Goal: Transaction & Acquisition: Subscribe to service/newsletter

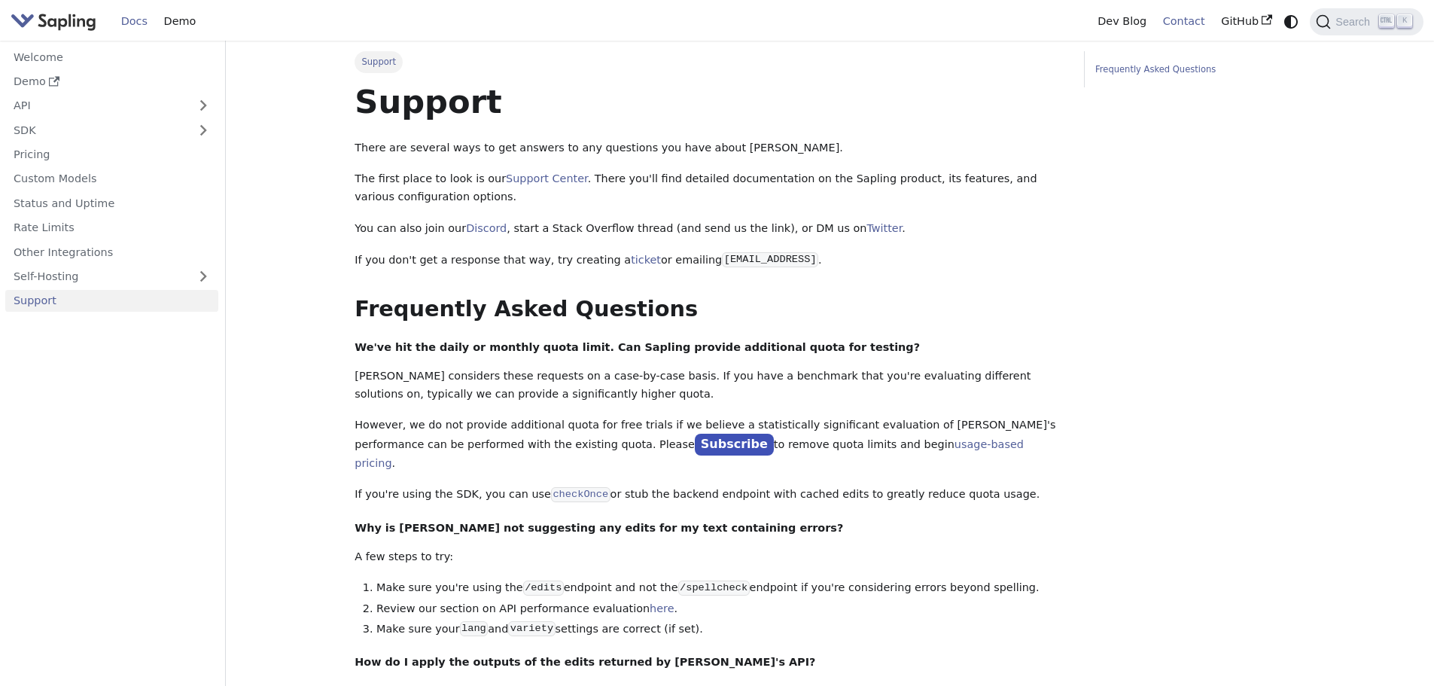
click at [1192, 22] on link "Contact" at bounding box center [1184, 21] width 59 height 23
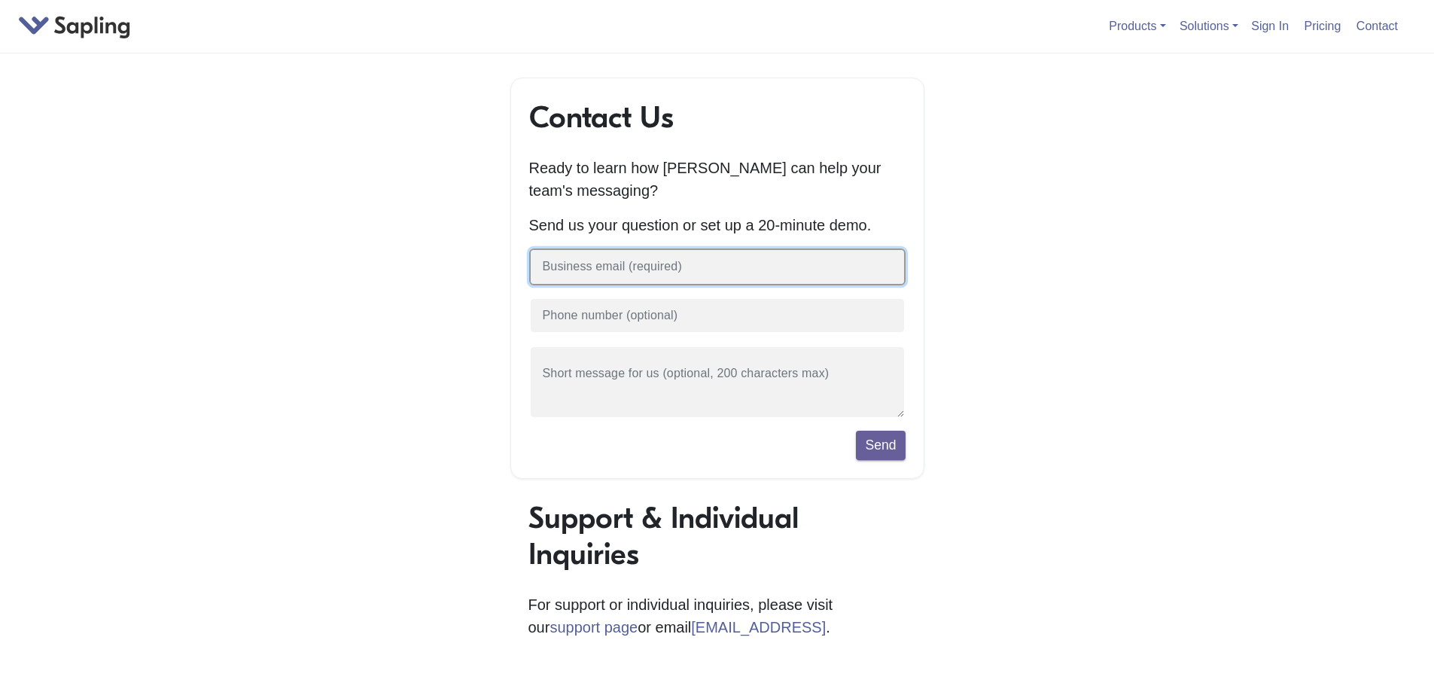
click at [714, 274] on input "text" at bounding box center [717, 266] width 376 height 37
type input "mikecridlebaugh@toppanmerrill.com"
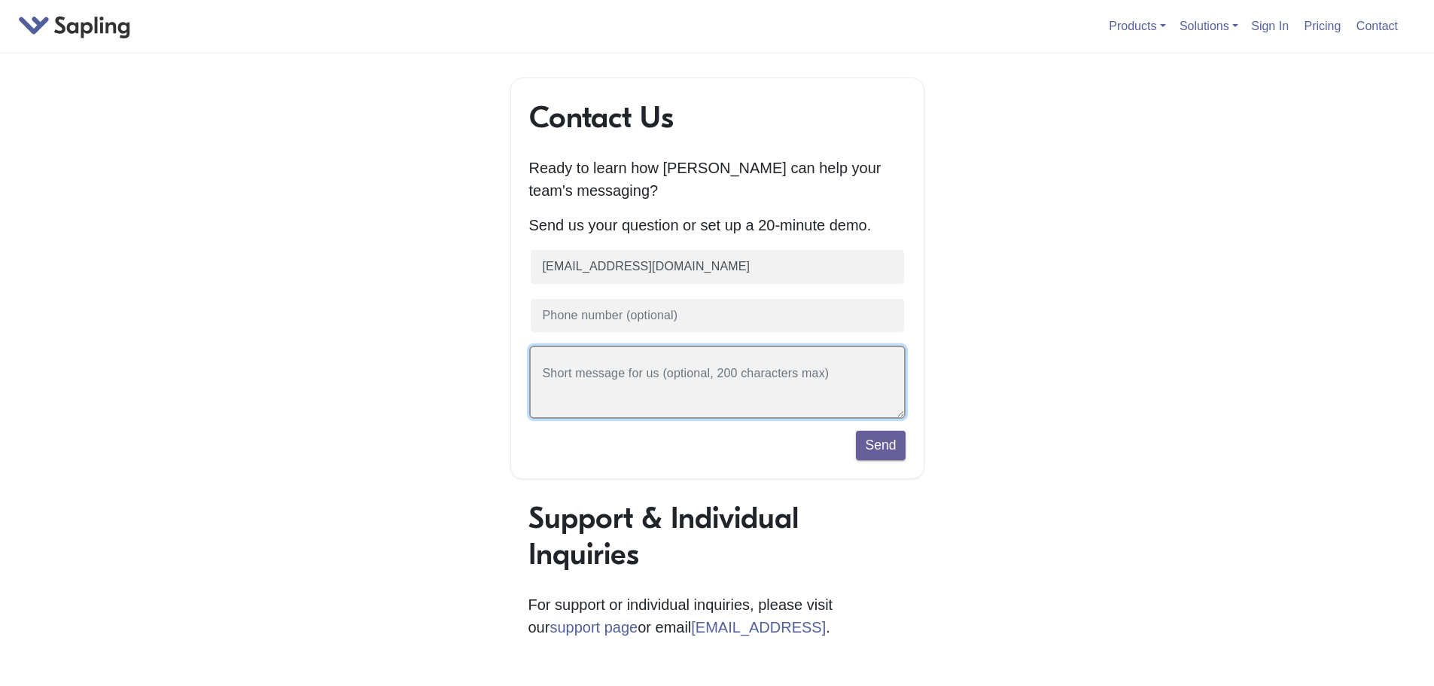
click at [698, 380] on textarea at bounding box center [717, 382] width 376 height 73
click at [630, 379] on textarea "Our company is interested in learning more about your product offerings. We are…" at bounding box center [717, 382] width 376 height 73
click at [639, 398] on textarea "Our company is interested in learning more about your product offerings. We are…" at bounding box center [717, 382] width 376 height 73
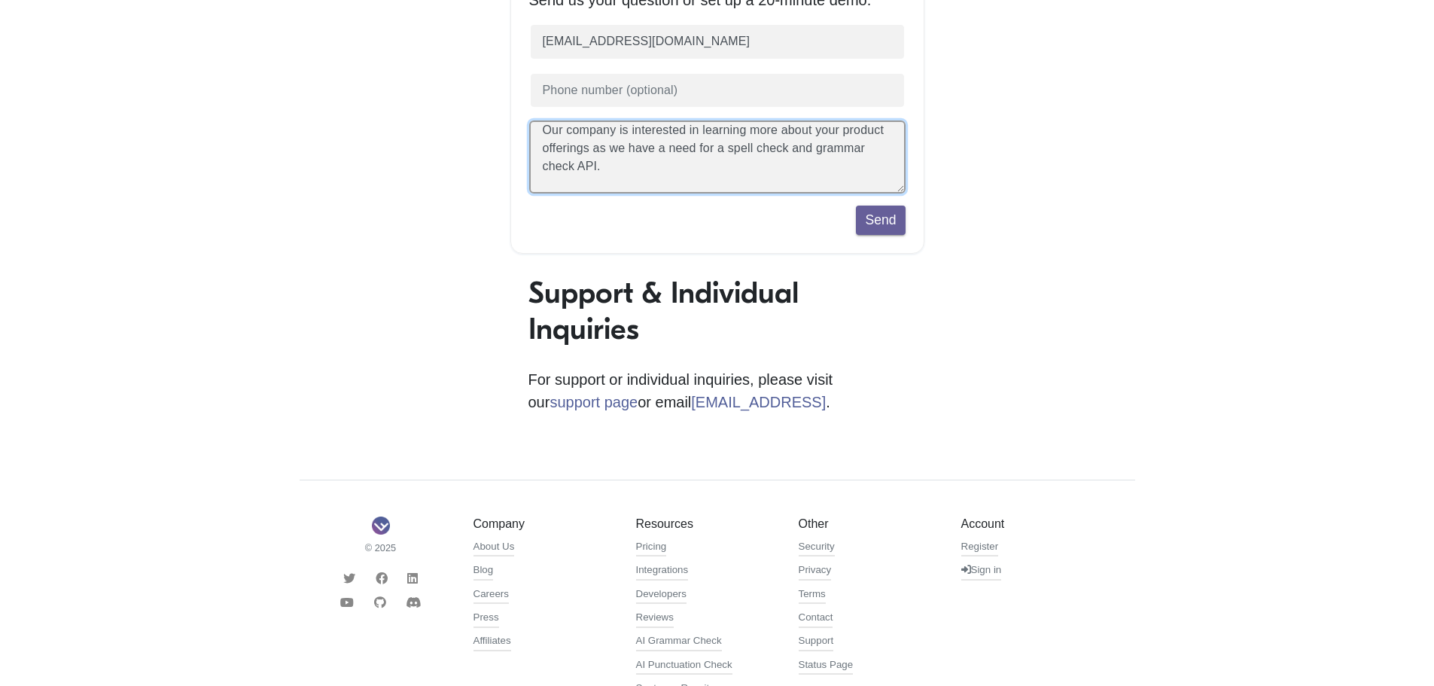
scroll to position [226, 0]
type textarea "Our company is interested in learning more about your product offerings as we h…"
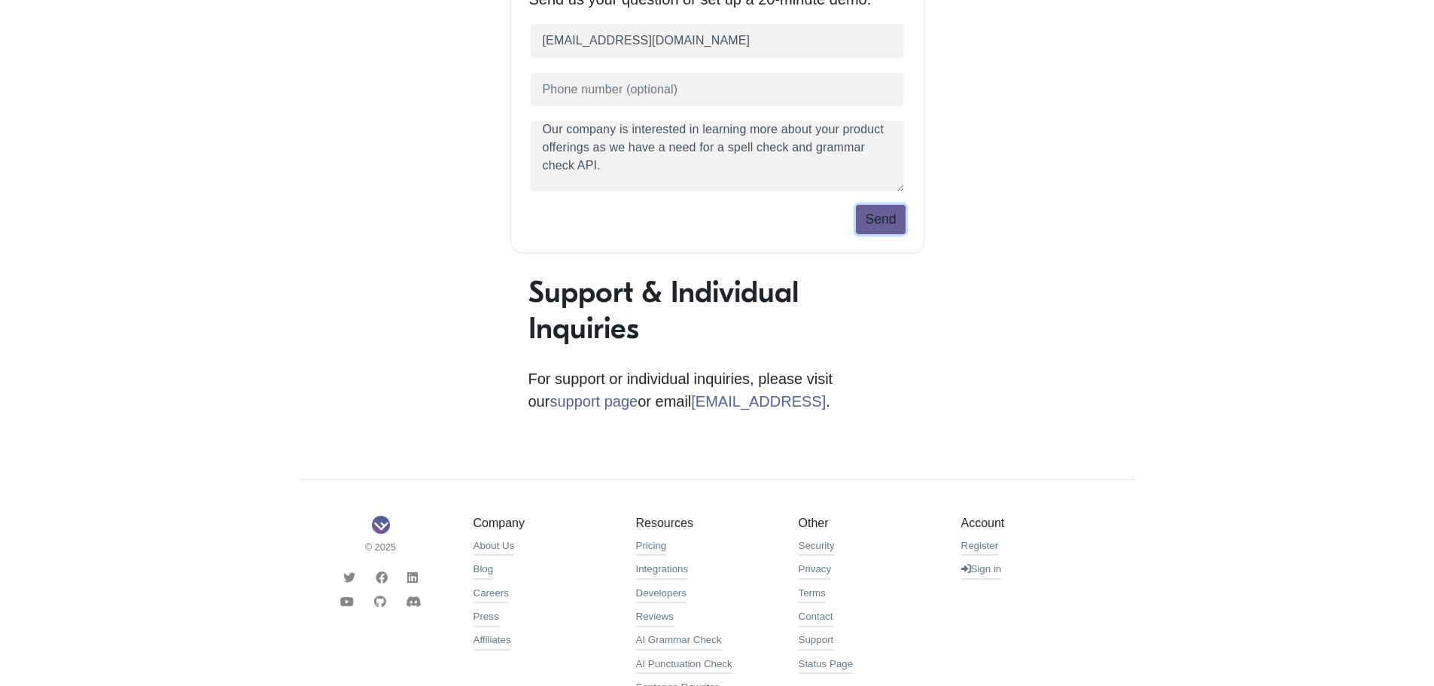
click at [892, 225] on button "Send" at bounding box center [880, 219] width 49 height 29
